Goal: Information Seeking & Learning: Learn about a topic

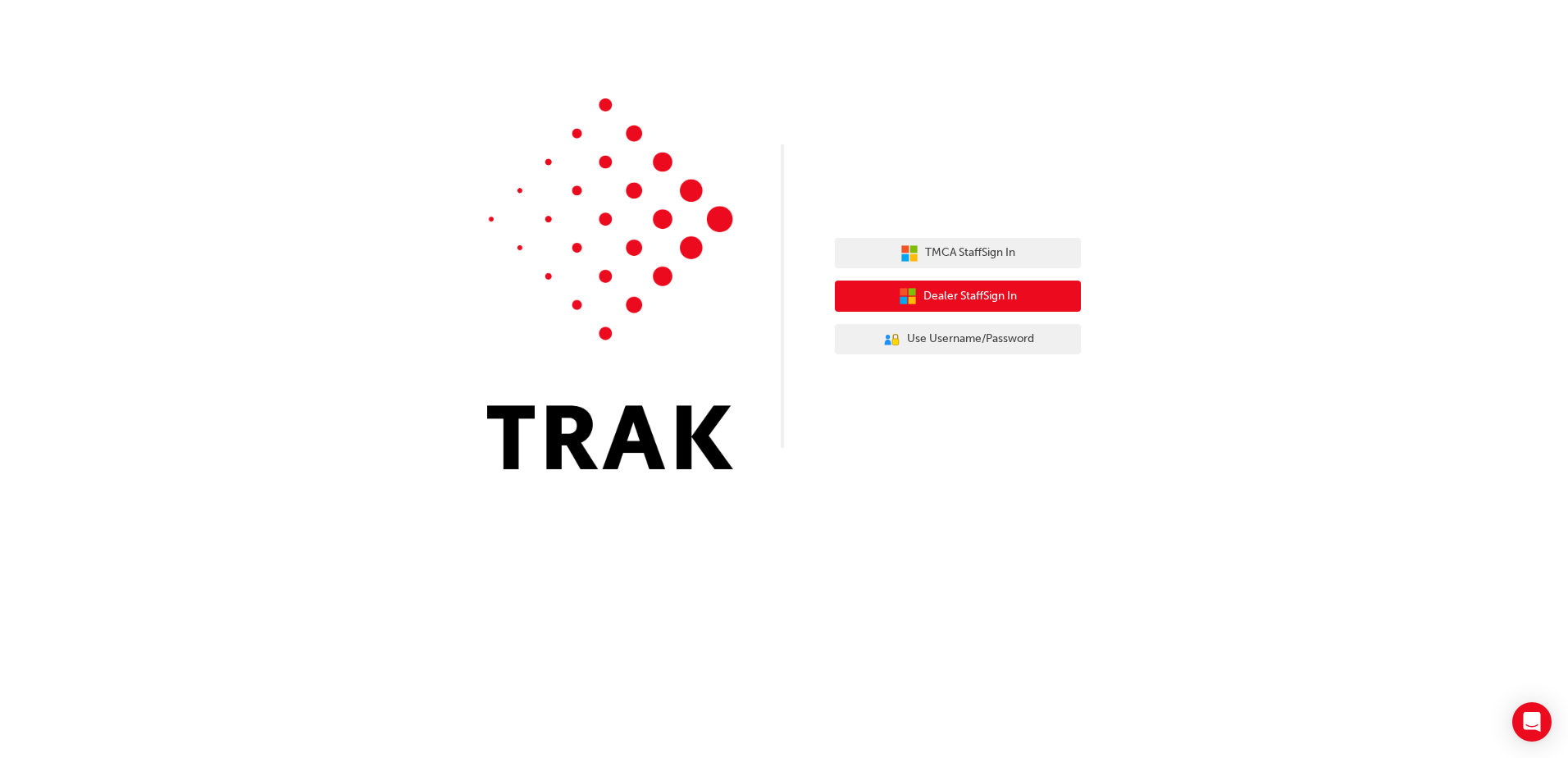
click at [971, 296] on span "Dealer Staff Sign In" at bounding box center [970, 296] width 93 height 19
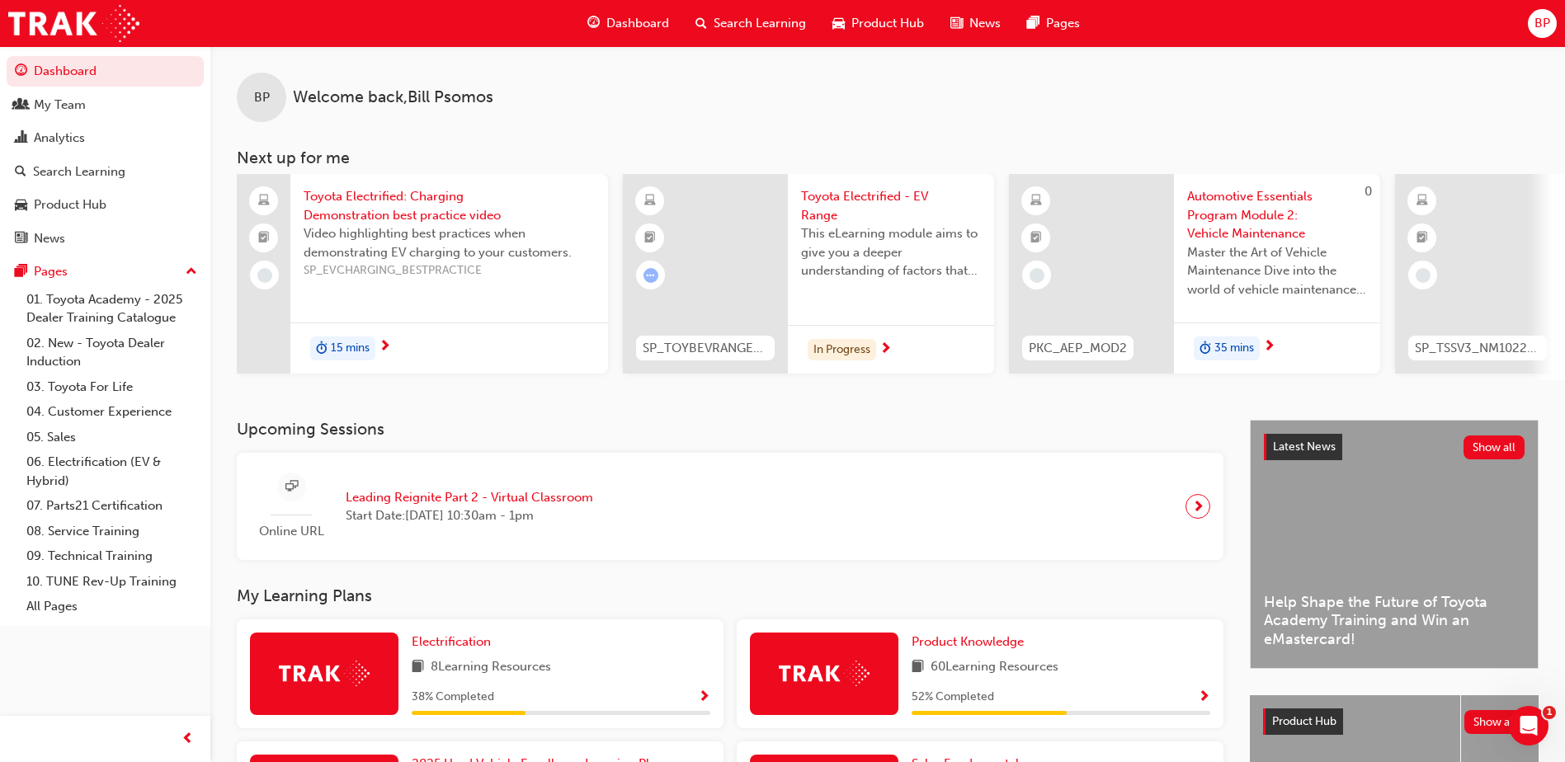
click at [771, 21] on span "Search Learning" at bounding box center [759, 23] width 92 height 19
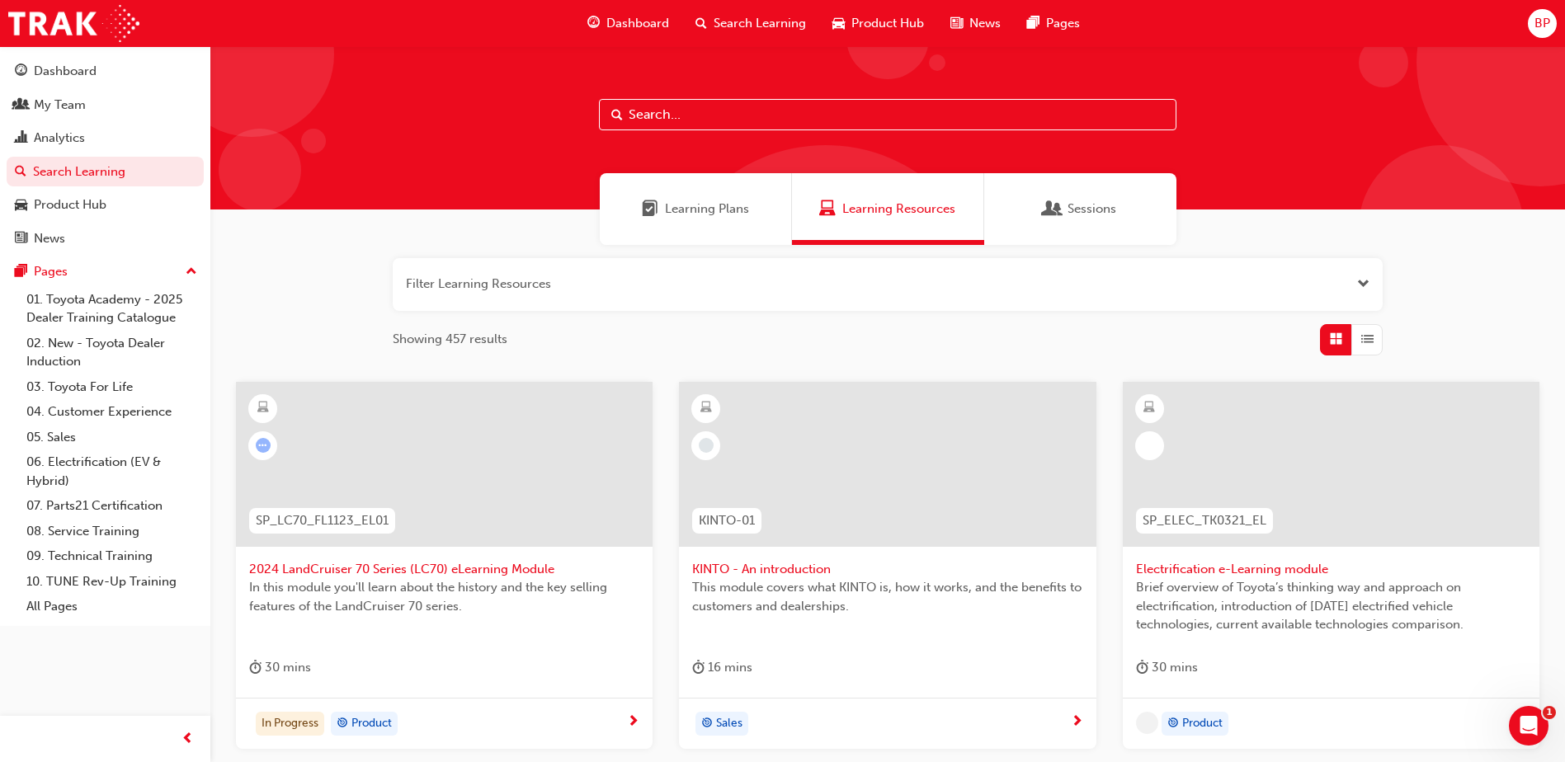
click at [731, 125] on input "text" at bounding box center [887, 114] width 577 height 31
